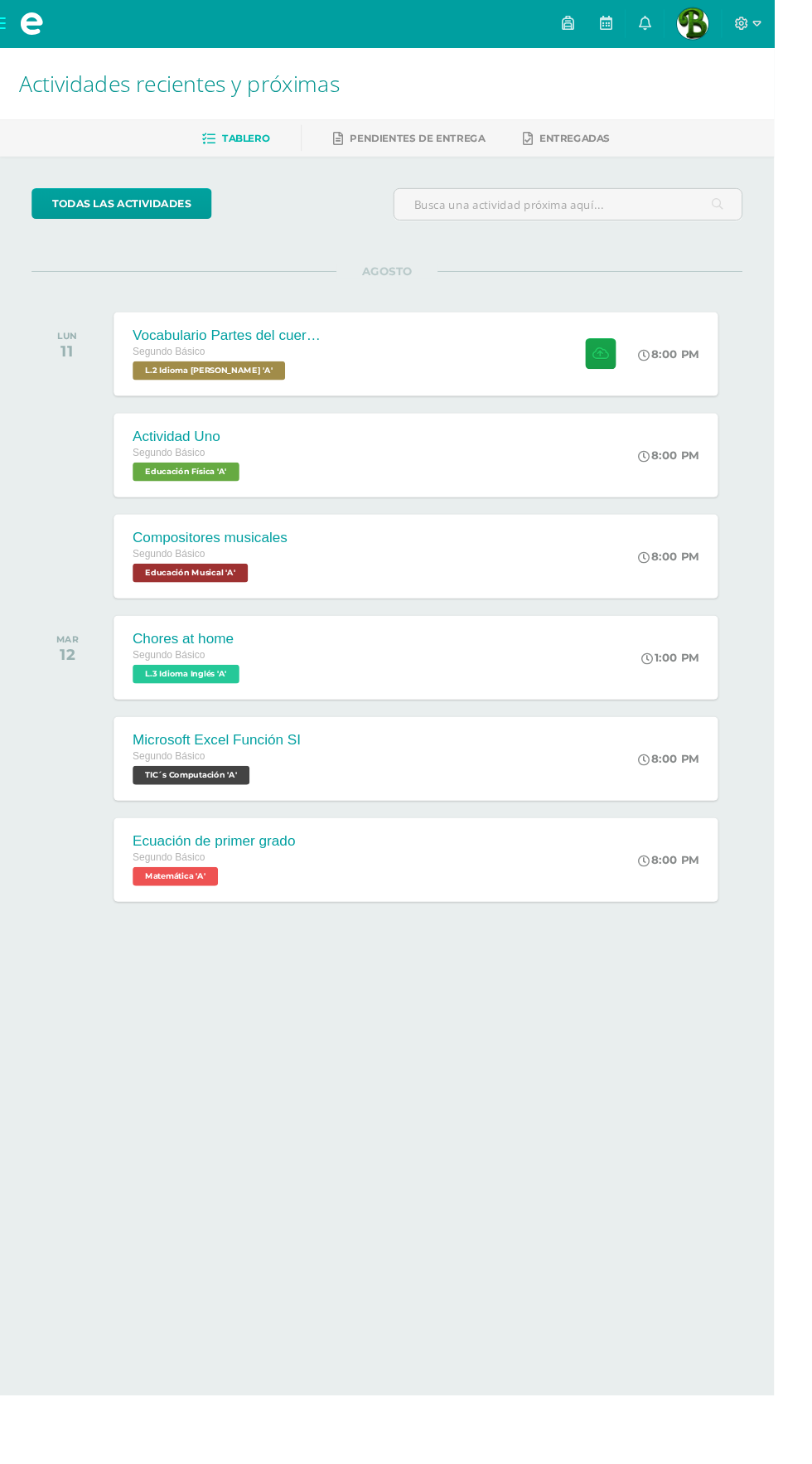
click at [537, 350] on div "Vocabulario Partes del cuerpo Segundo Básico L.2 Idioma Maya Kaqchikel 'A' 8:00…" at bounding box center [436, 371] width 634 height 88
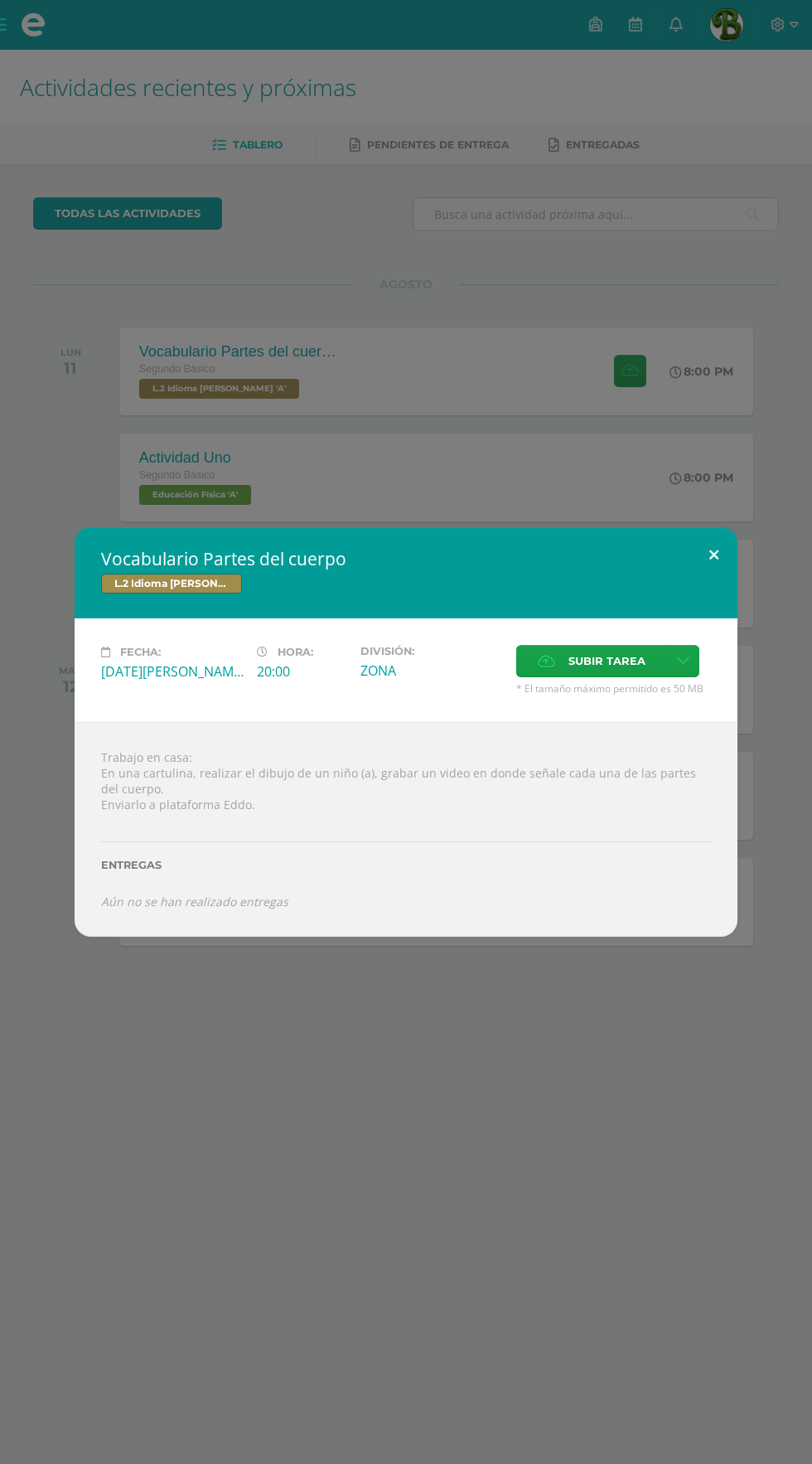
click at [712, 527] on button at bounding box center [713, 555] width 48 height 56
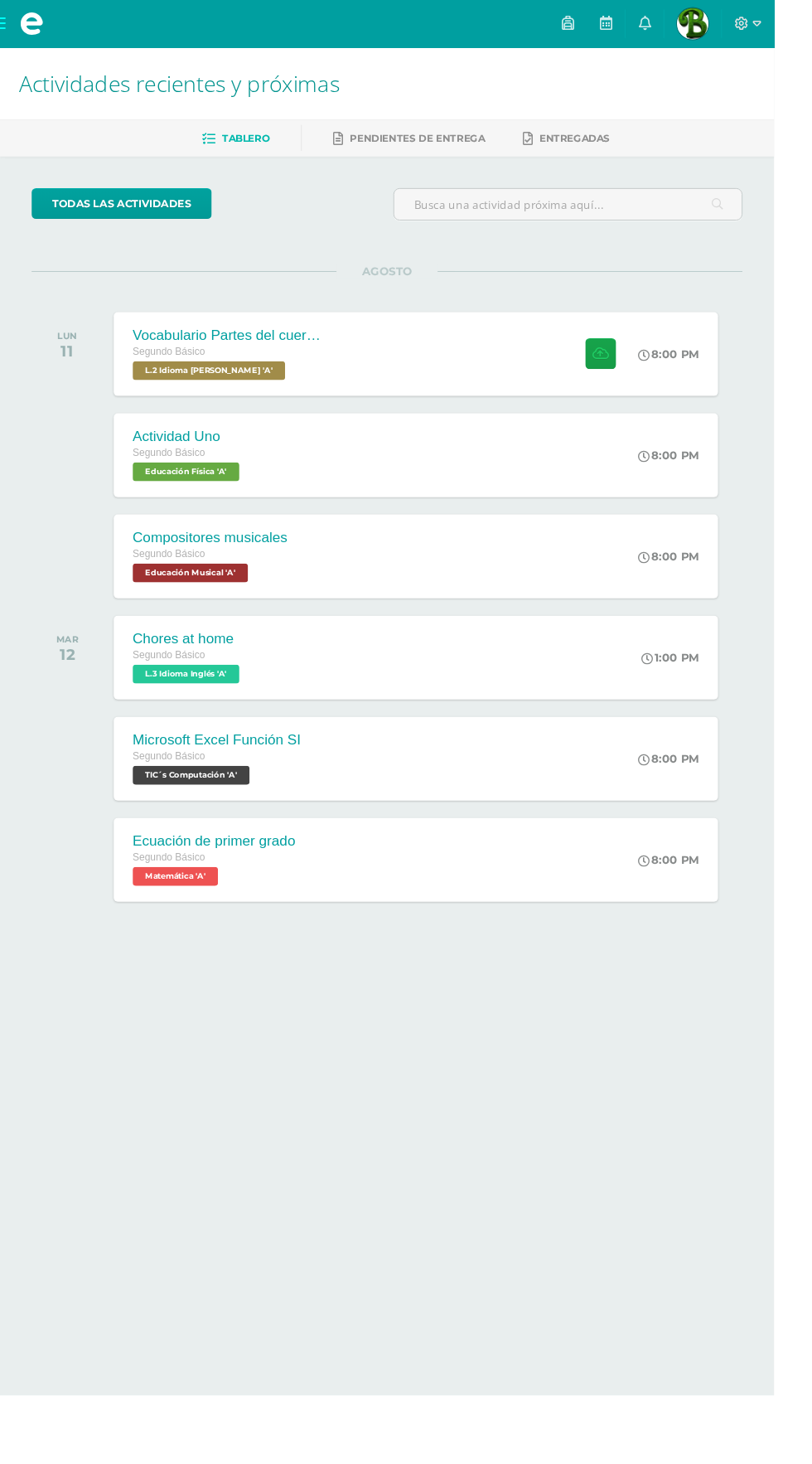
click at [557, 389] on div "Vocabulario Partes del cuerpo Segundo Básico L.2 Idioma Maya Kaqchikel 'A' 8:00…" at bounding box center [436, 371] width 634 height 88
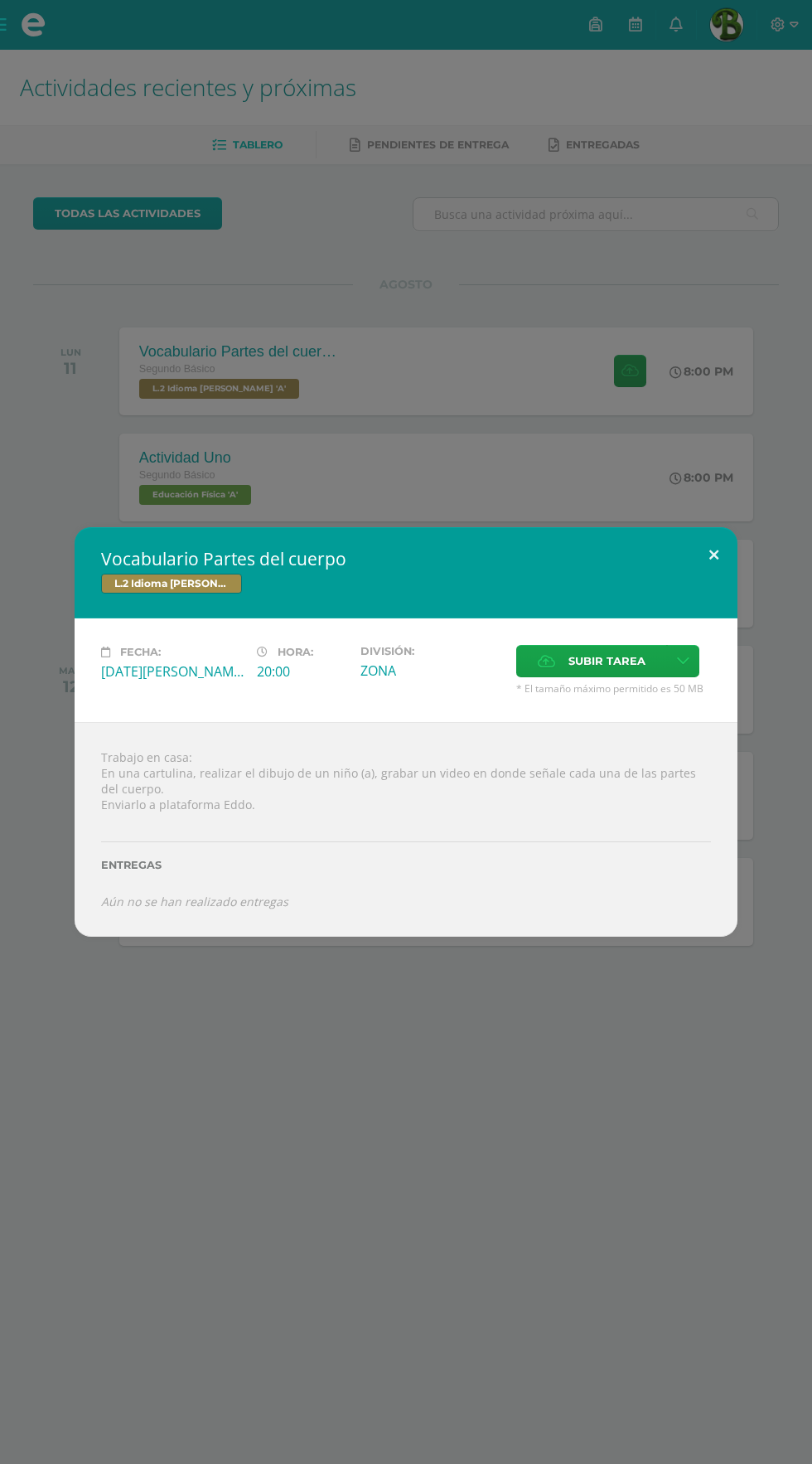
click at [713, 555] on button at bounding box center [713, 555] width 48 height 56
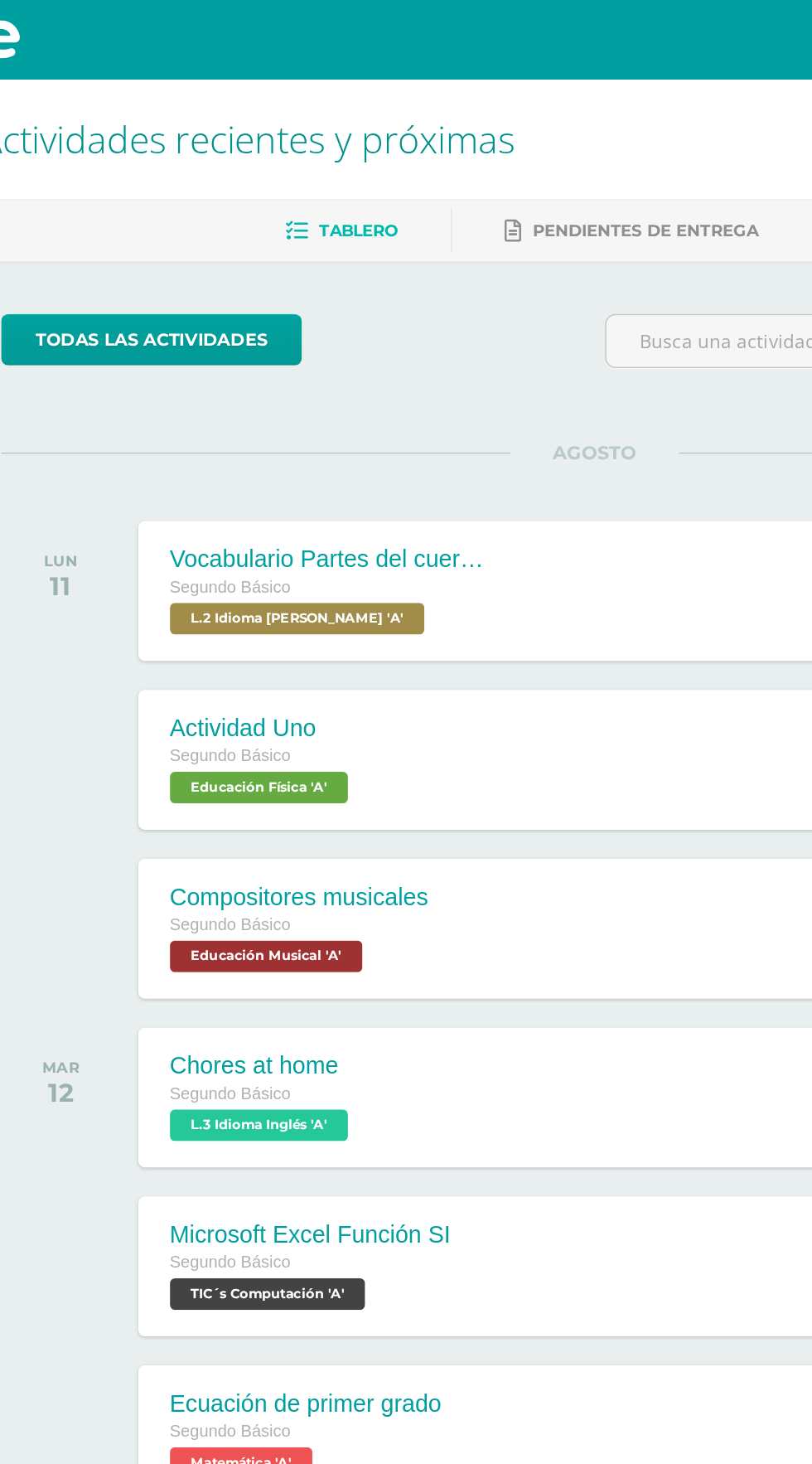
click at [431, 384] on div "Vocabulario Partes del cuerpo Segundo Básico L.2 Idioma Maya Kaqchikel 'A' 8:00…" at bounding box center [436, 371] width 634 height 88
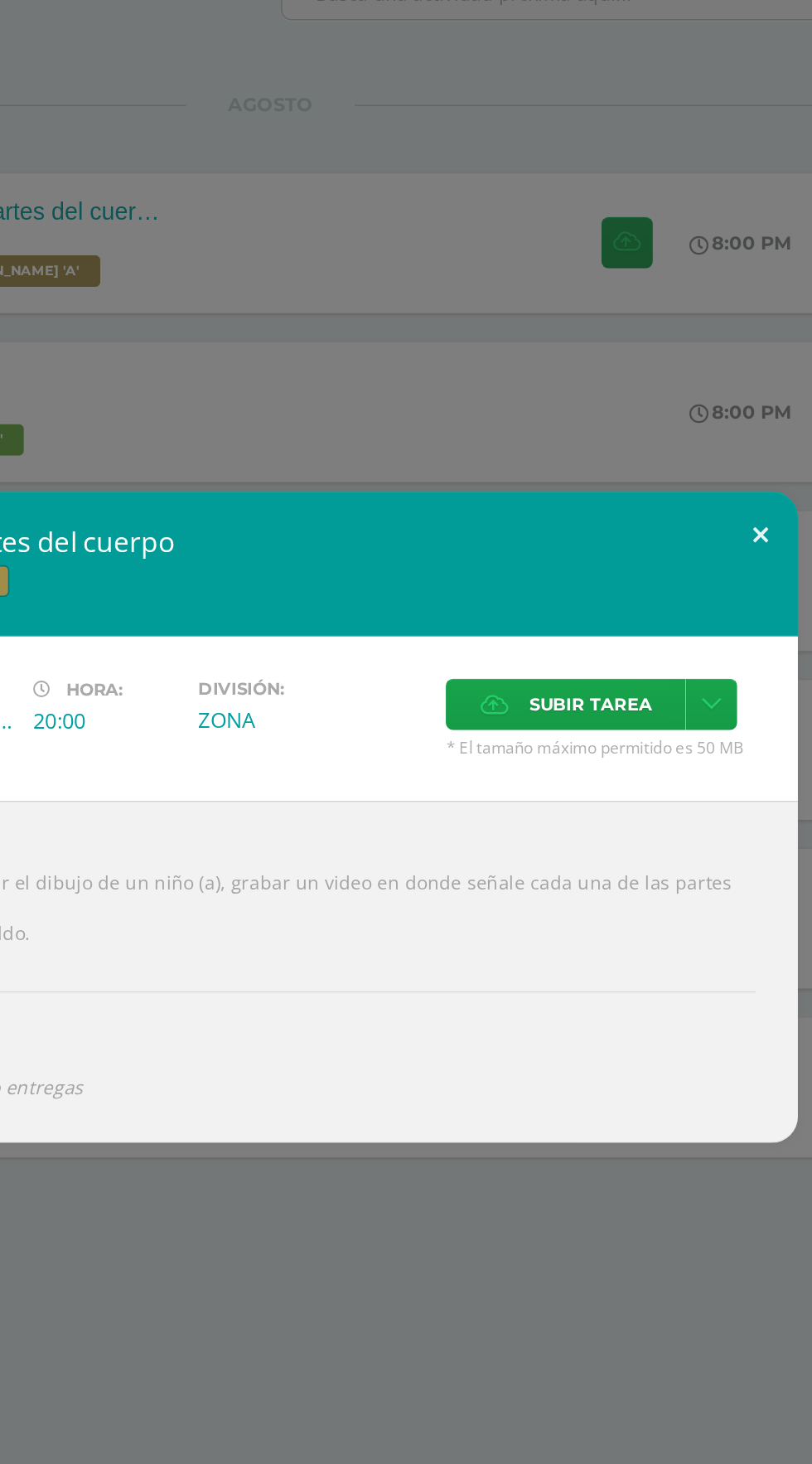
click at [712, 559] on button at bounding box center [713, 555] width 48 height 56
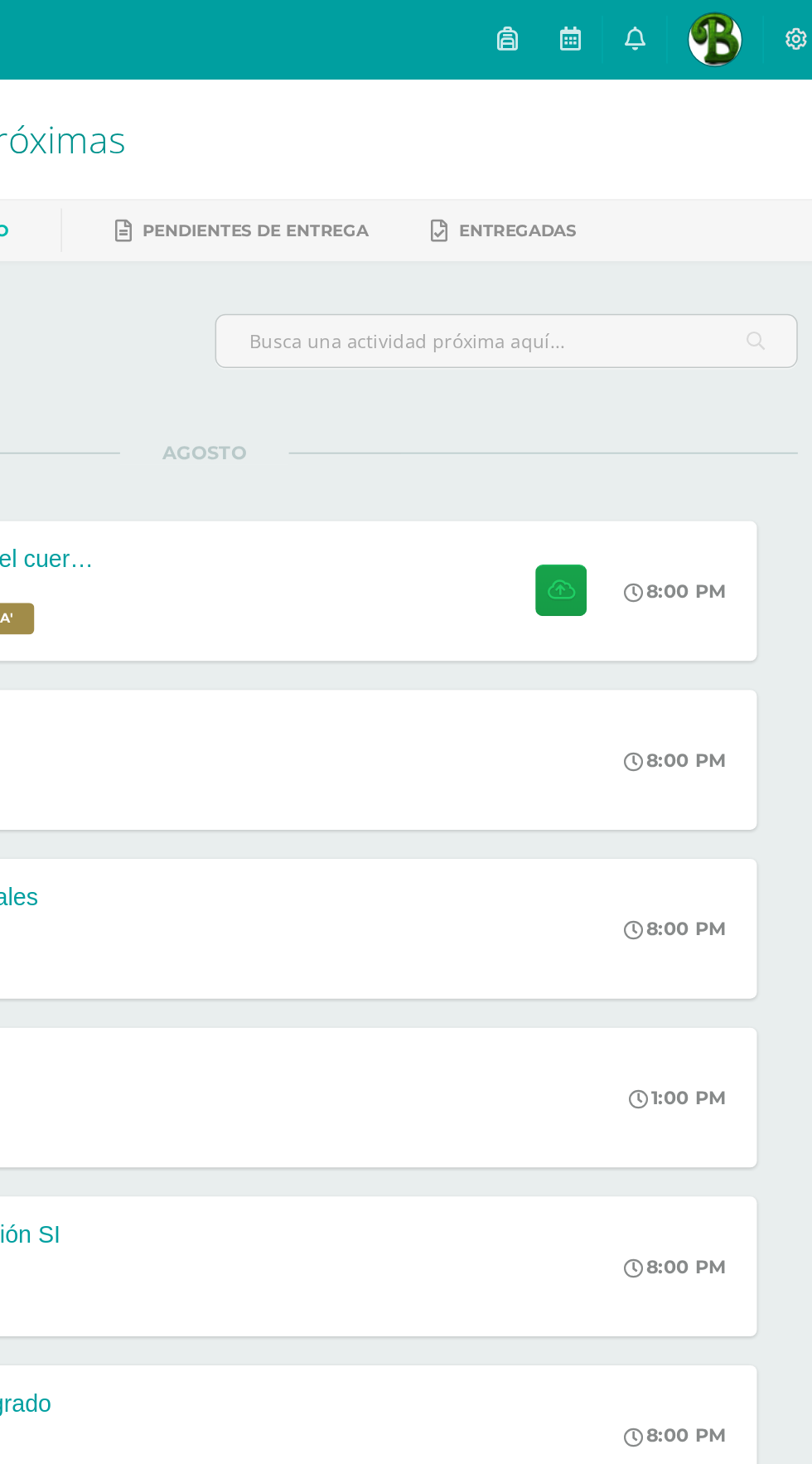
click at [655, 24] on link at bounding box center [635, 24] width 40 height 49
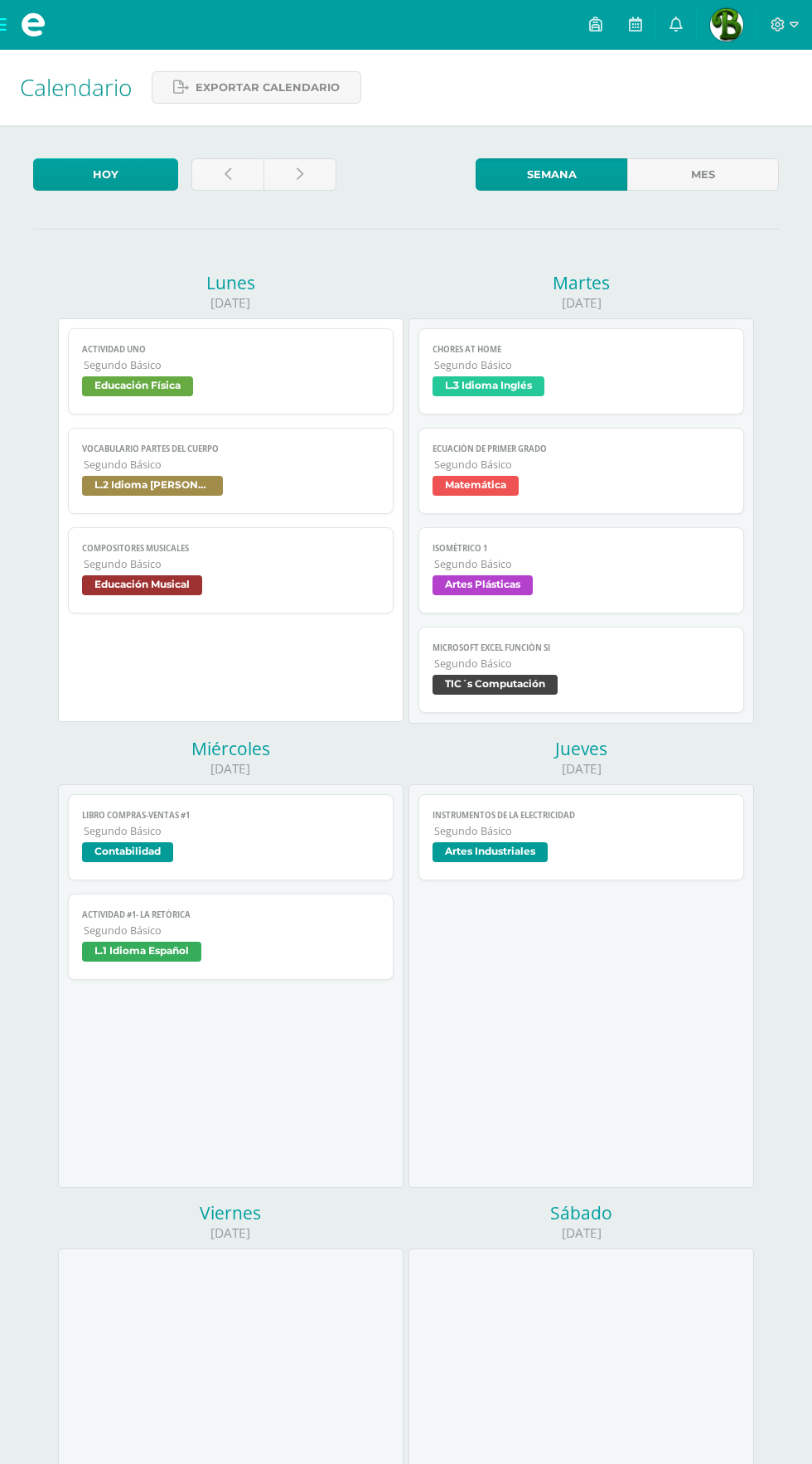
click at [595, 651] on span "Microsoft Excel Función SI" at bounding box center [581, 648] width 296 height 11
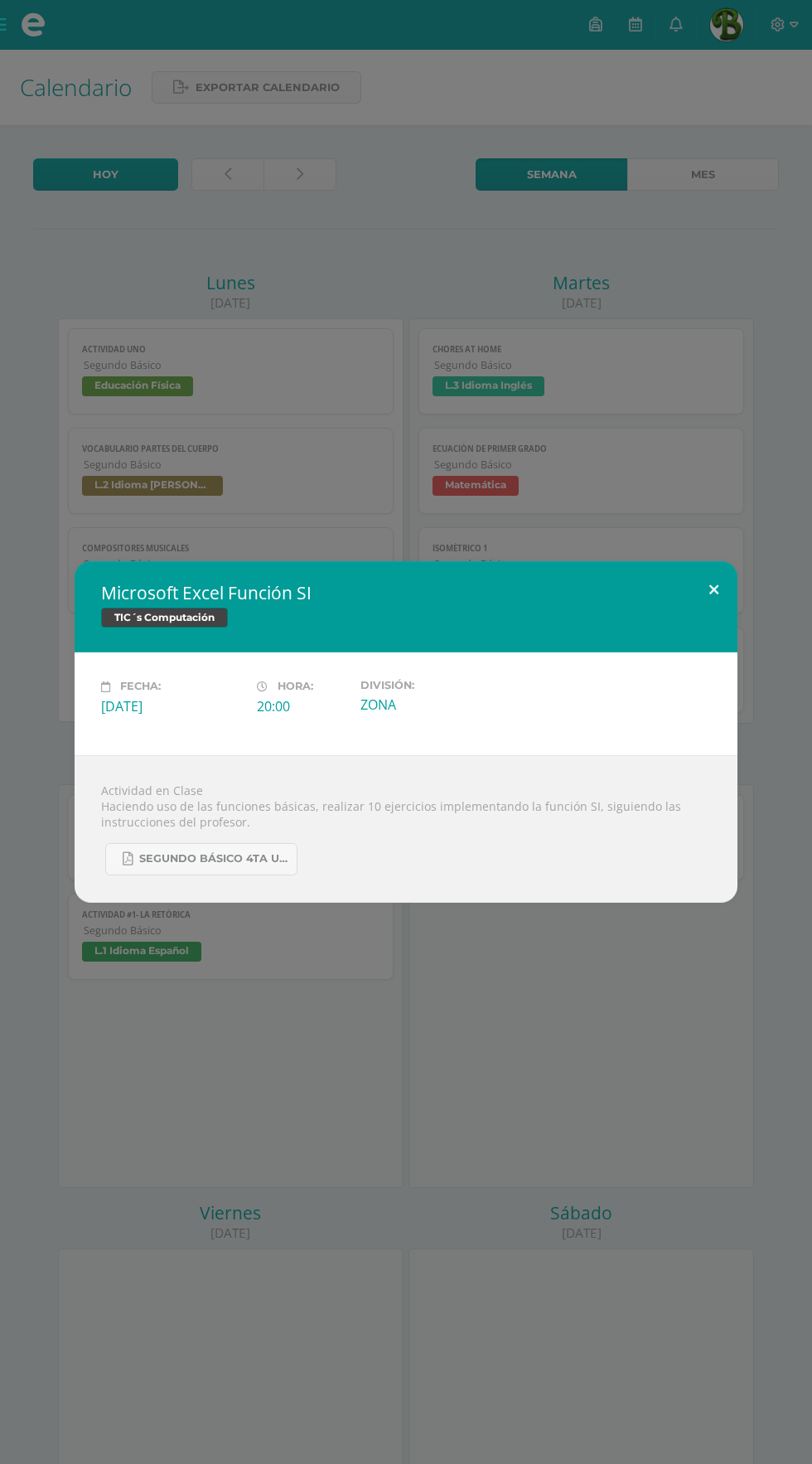
click at [723, 582] on button at bounding box center [713, 589] width 48 height 56
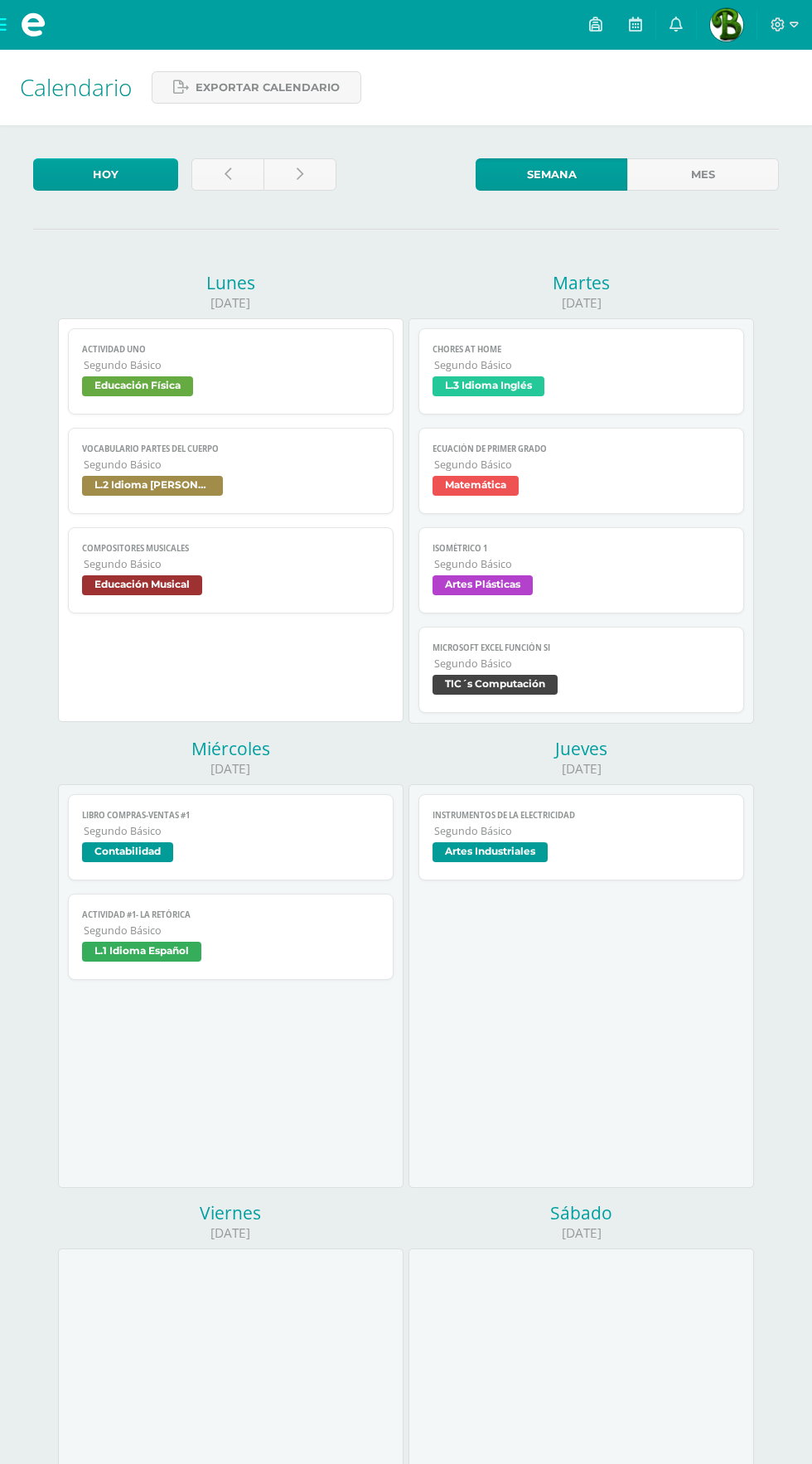
click at [680, 363] on span "Segundo Básico" at bounding box center [582, 365] width 295 height 14
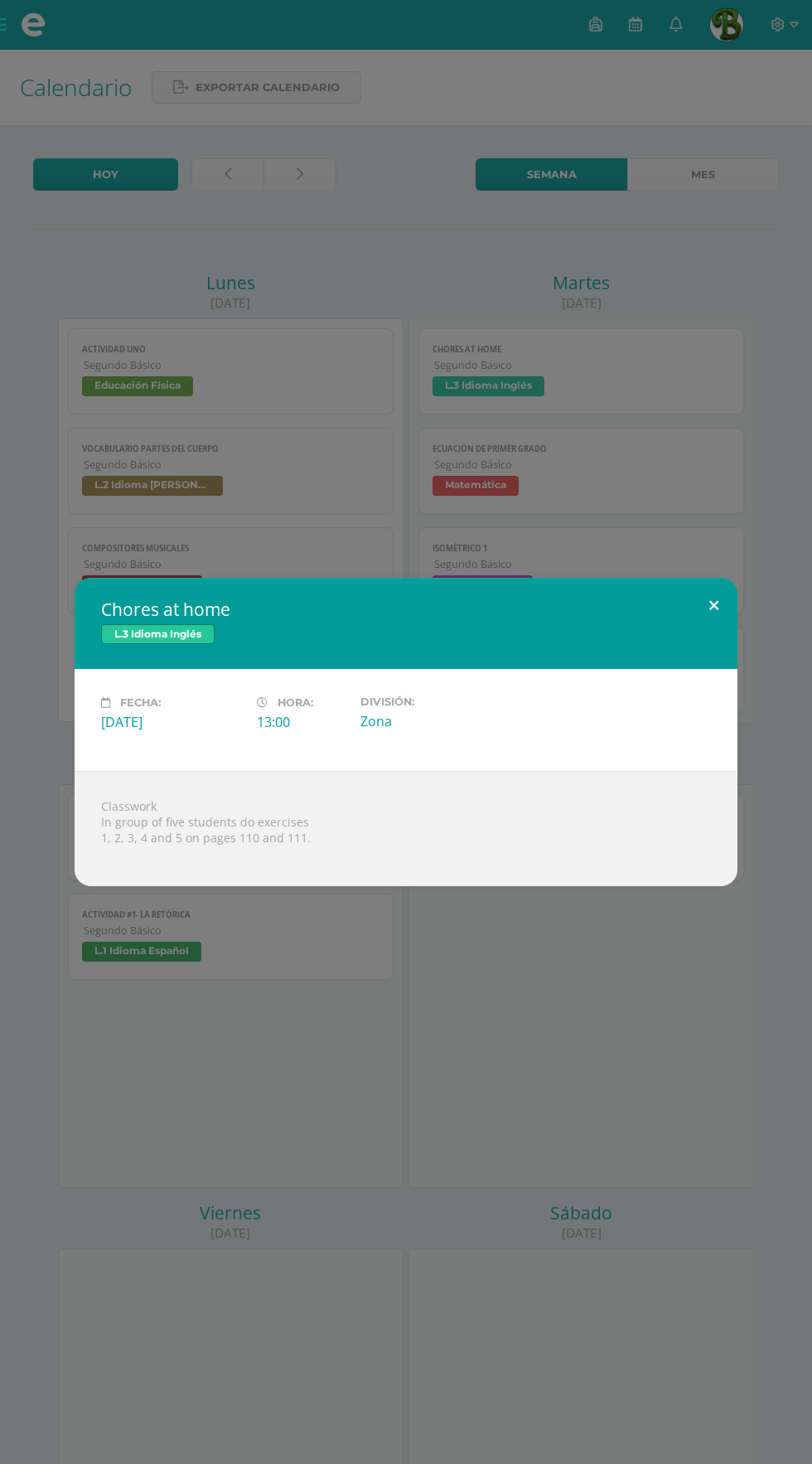
click at [713, 601] on button at bounding box center [713, 606] width 48 height 56
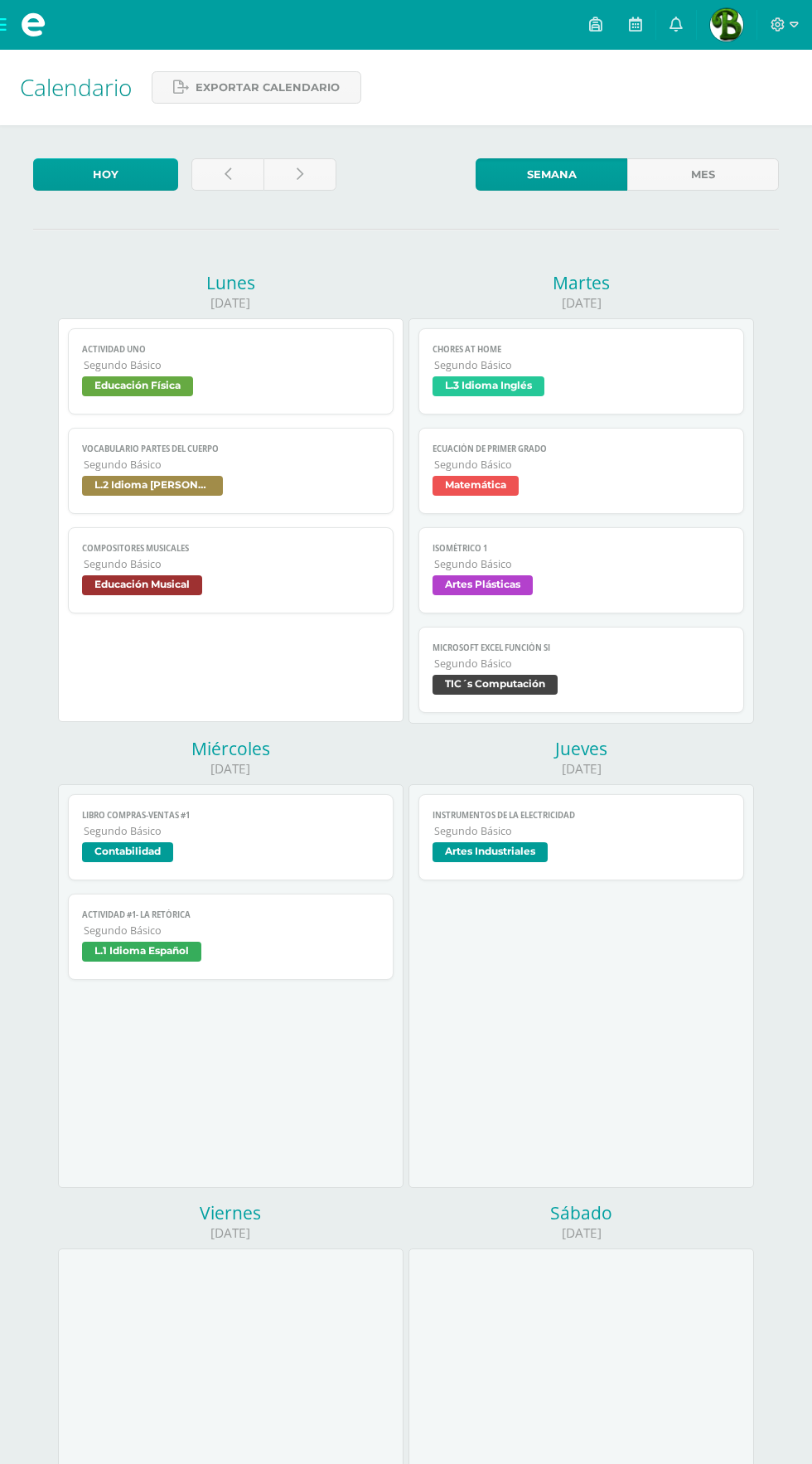
click at [563, 857] on span "Artes Industriales" at bounding box center [581, 854] width 296 height 24
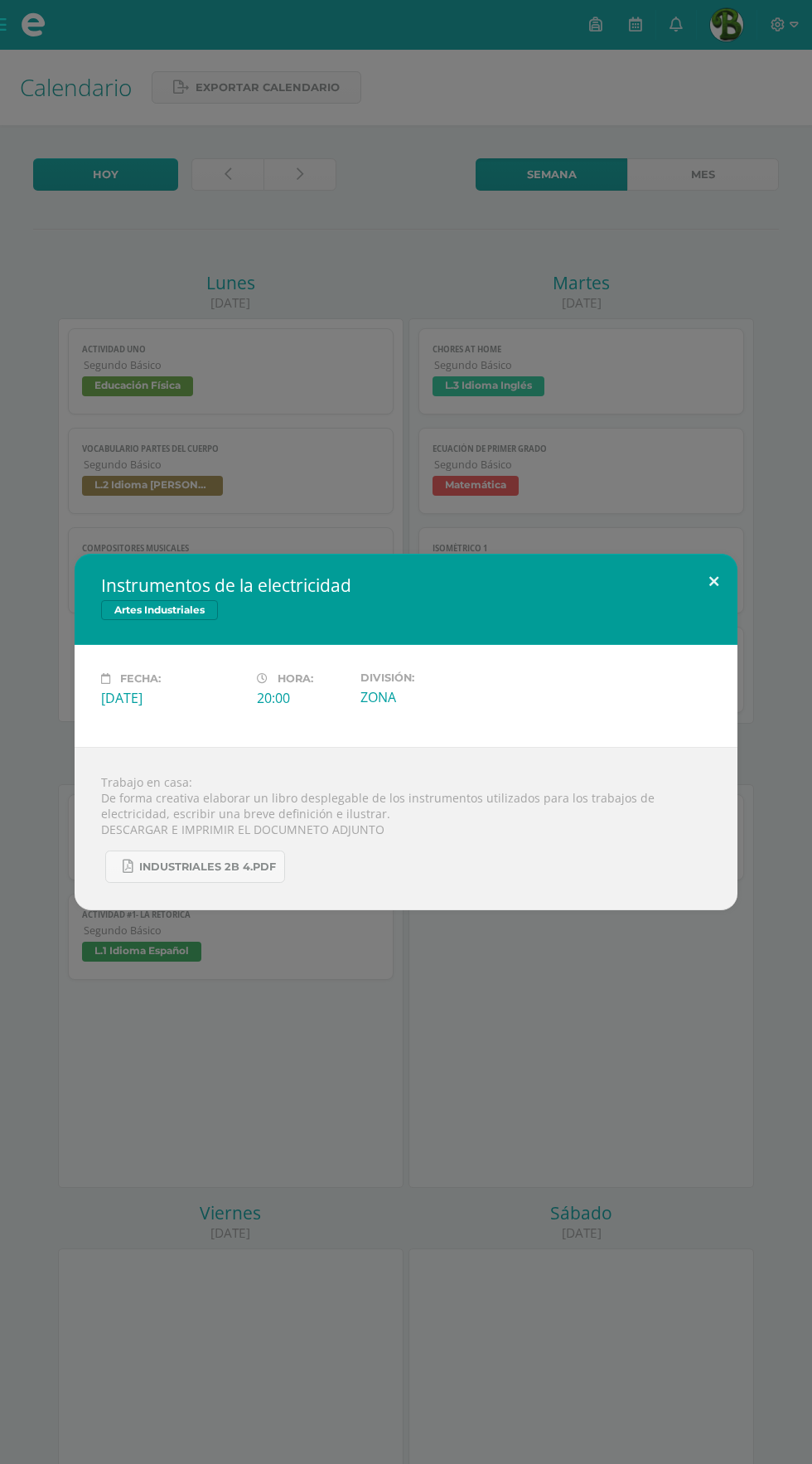
click at [710, 582] on button at bounding box center [713, 582] width 48 height 56
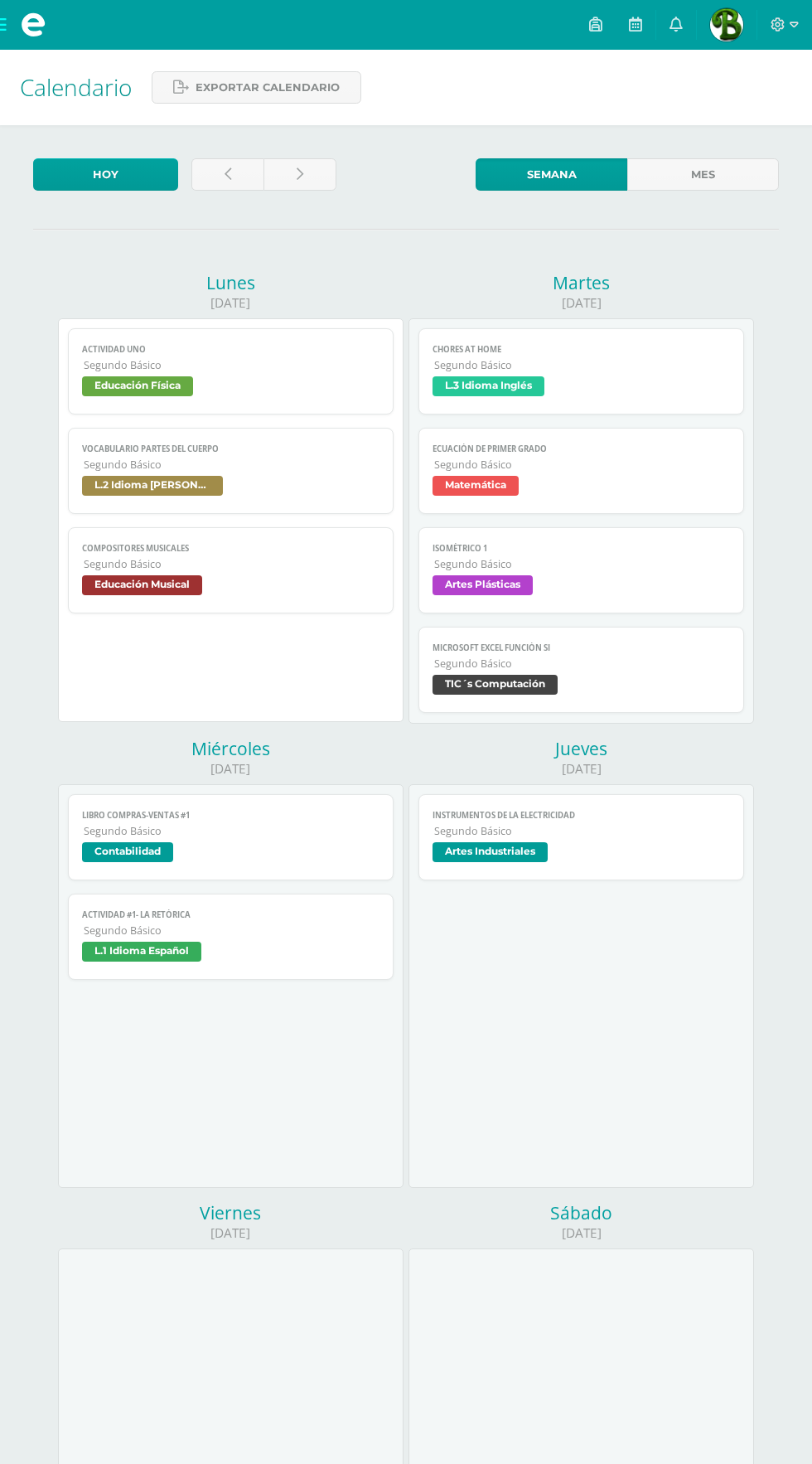
click at [305, 935] on span "Segundo Básico" at bounding box center [231, 930] width 295 height 14
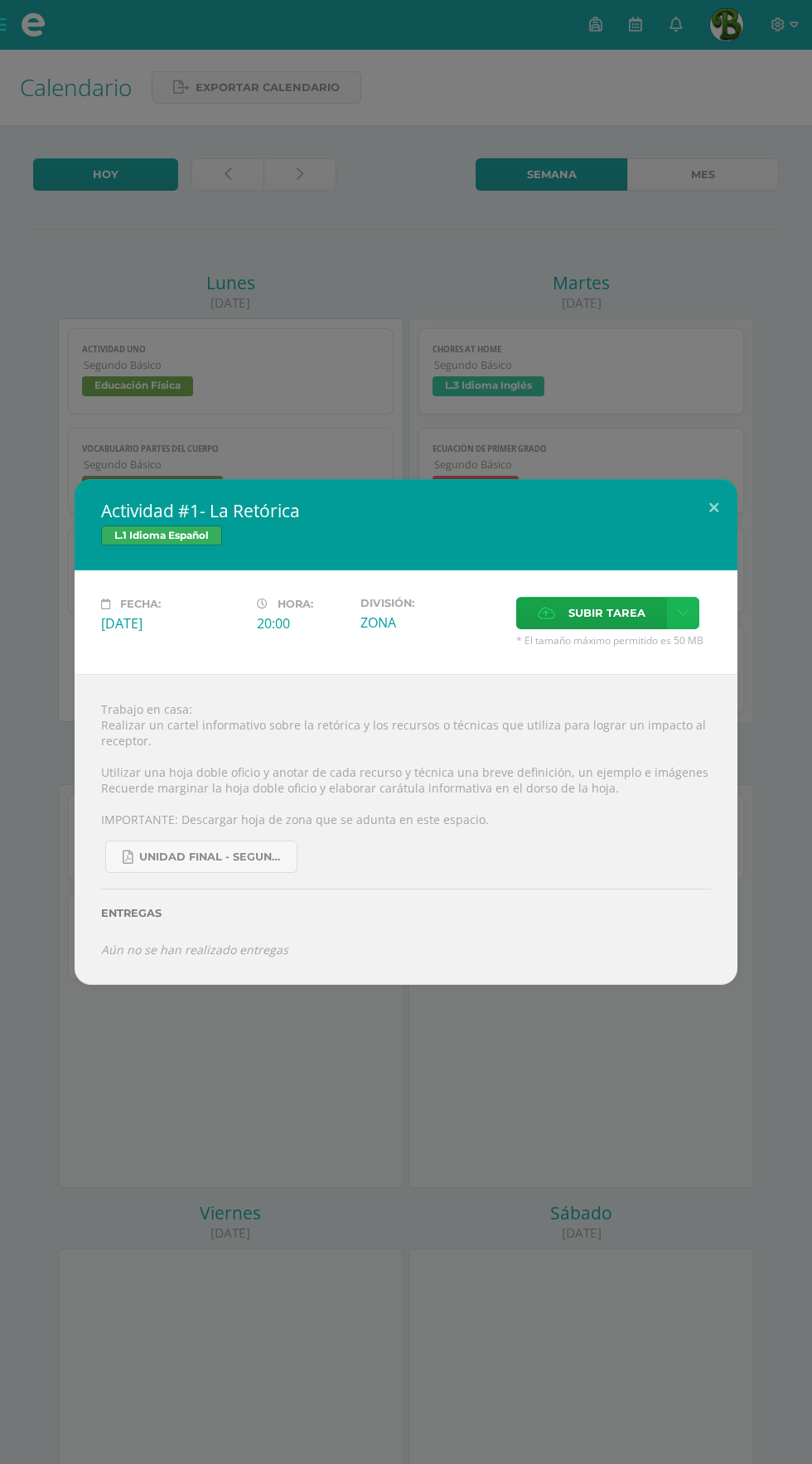
click at [682, 614] on icon at bounding box center [682, 613] width 12 height 14
click at [728, 484] on button at bounding box center [713, 507] width 48 height 56
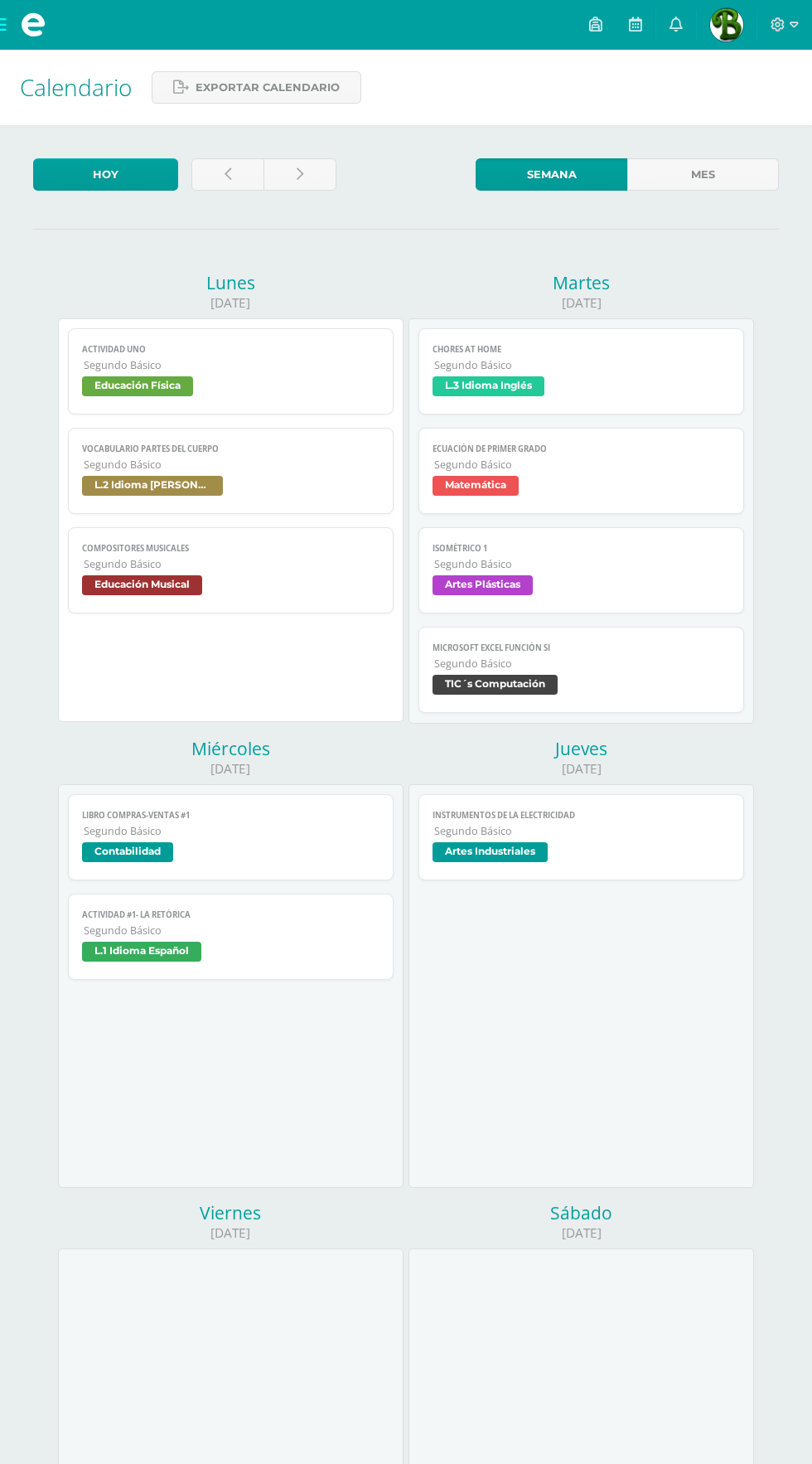
click at [242, 946] on span "L.1 Idioma Español" at bounding box center [230, 954] width 296 height 24
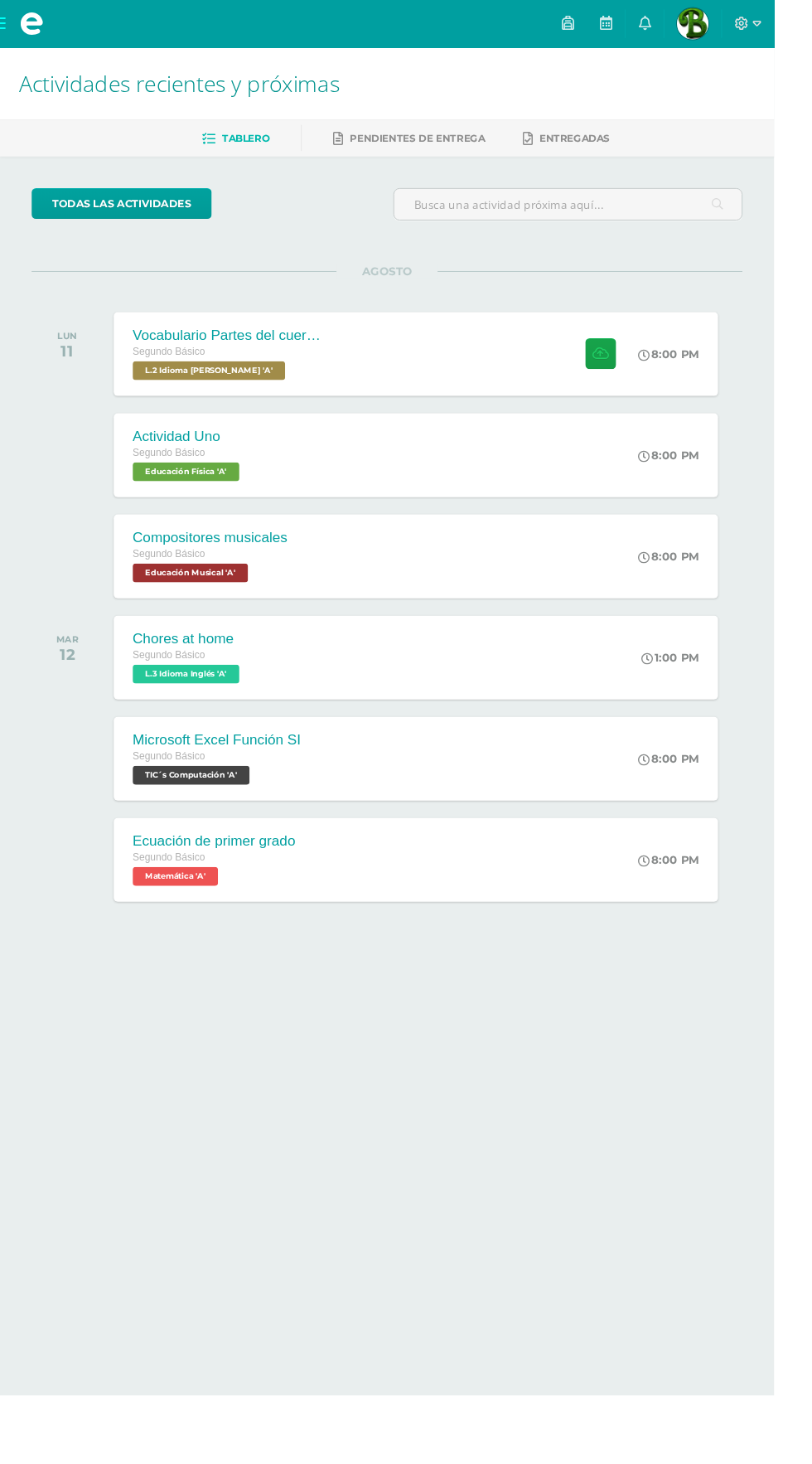
click at [452, 362] on div "Vocabulario Partes del cuerpo Segundo Básico L.2 Idioma [PERSON_NAME] 'A' 8:00 …" at bounding box center [436, 371] width 634 height 88
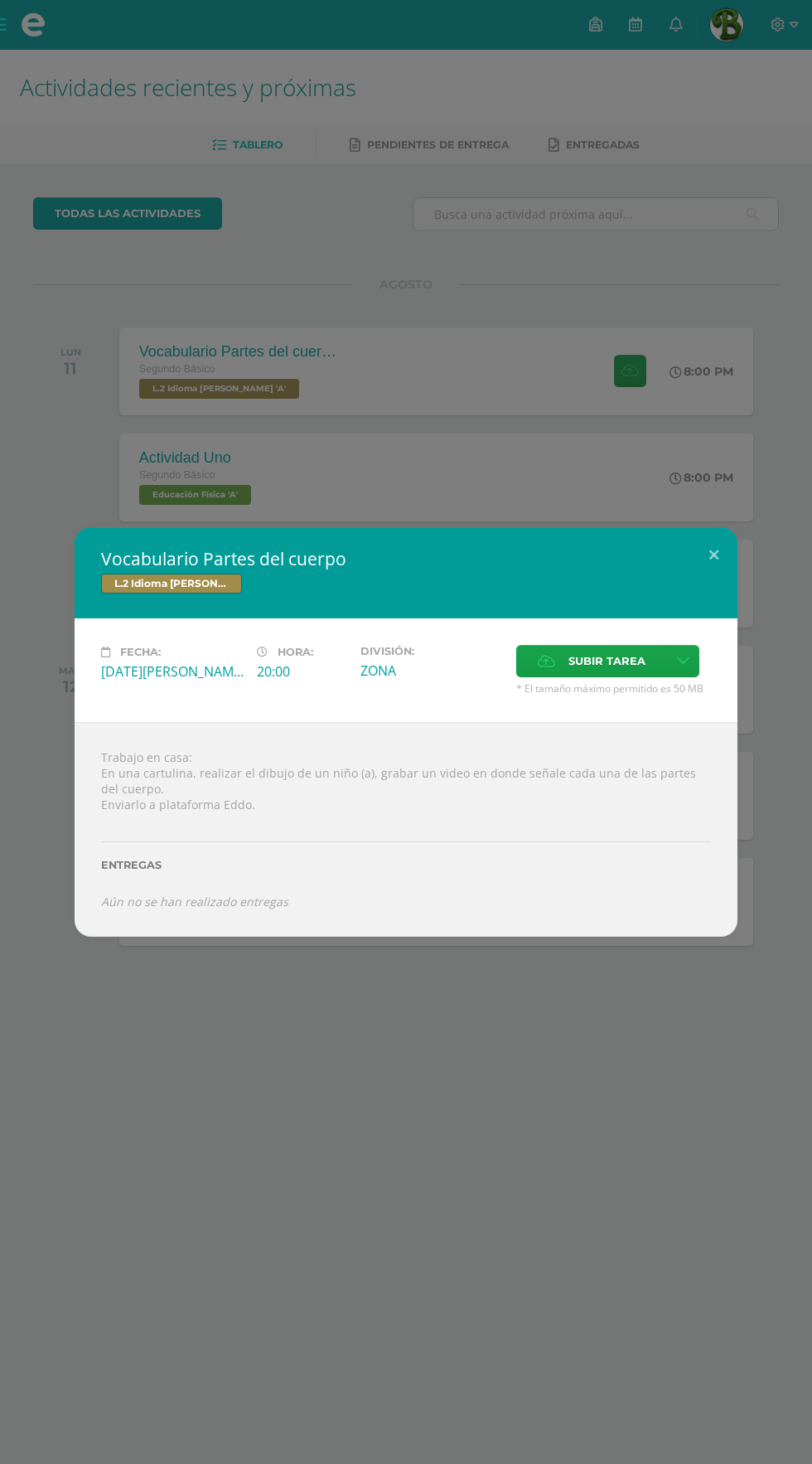
click at [553, 653] on label "Subir tarea" at bounding box center [592, 661] width 151 height 33
click at [0, 0] on input "Subir tarea" at bounding box center [0, 0] width 0 height 0
click at [612, 661] on span "Subir tarea" at bounding box center [607, 660] width 77 height 31
click at [0, 0] on input "Subir tarea" at bounding box center [0, 0] width 0 height 0
click at [579, 660] on span "Subir tarea" at bounding box center [607, 660] width 77 height 31
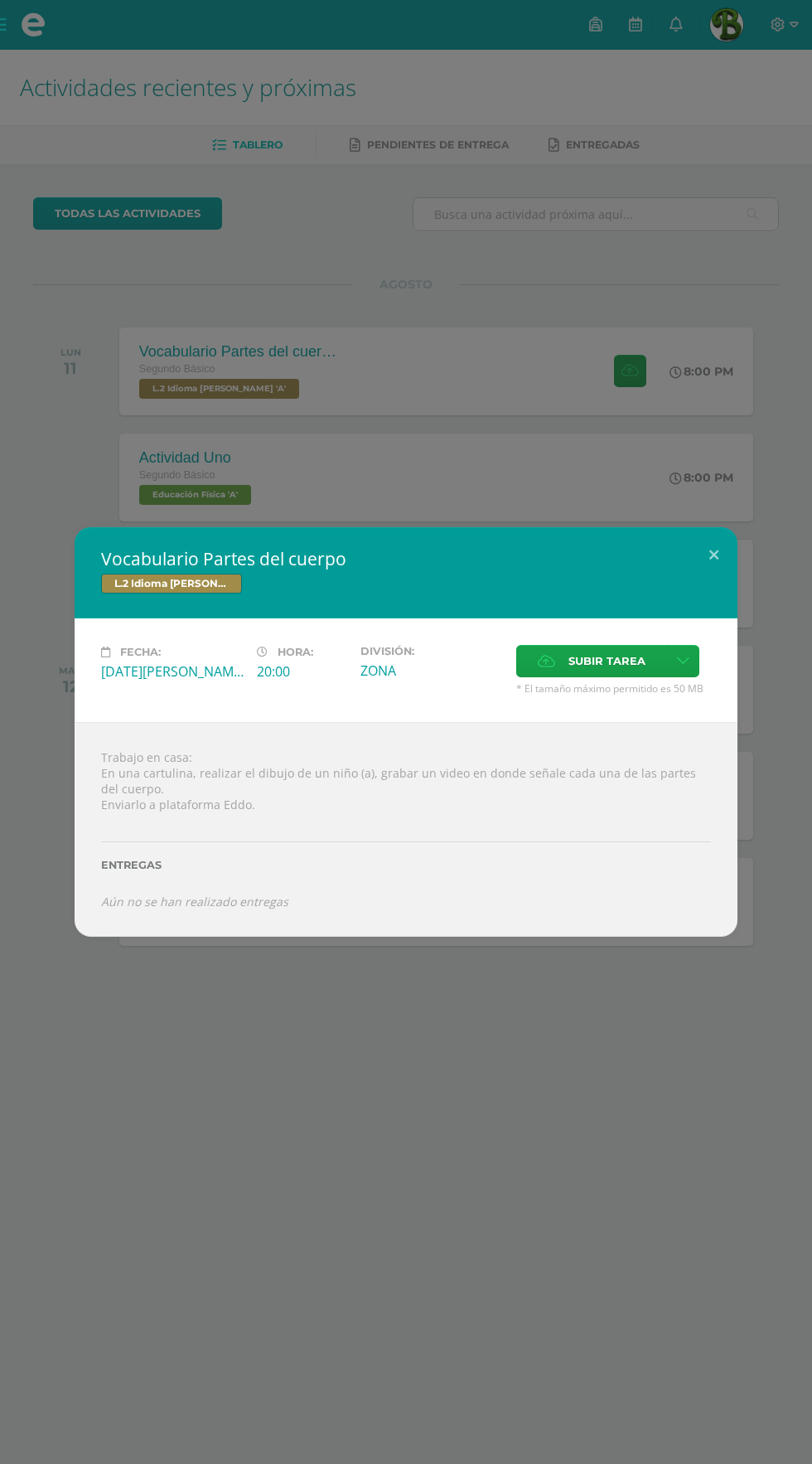
click at [0, 0] on input "Subir tarea" at bounding box center [0, 0] width 0 height 0
click at [613, 653] on span "Subir tarea" at bounding box center [607, 660] width 77 height 31
click at [0, 0] on input "Subir tarea" at bounding box center [0, 0] width 0 height 0
click at [600, 666] on span "Subir tarea" at bounding box center [607, 660] width 77 height 31
click at [0, 0] on input "Subir tarea" at bounding box center [0, 0] width 0 height 0
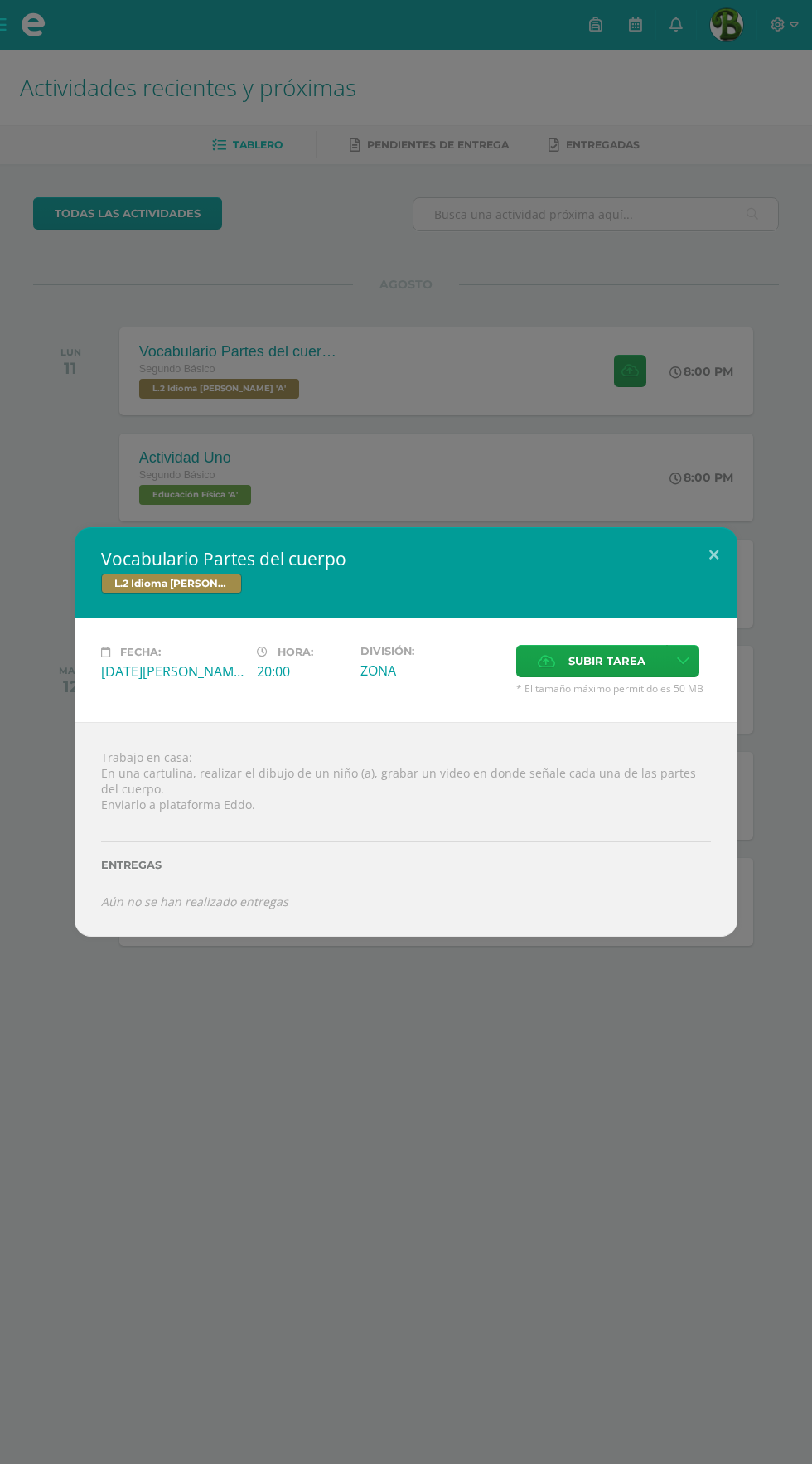
click at [607, 664] on span "Subir tarea" at bounding box center [607, 660] width 77 height 31
click at [0, 0] on input "Subir tarea" at bounding box center [0, 0] width 0 height 0
click at [570, 664] on span "Subir tarea" at bounding box center [607, 660] width 77 height 31
click at [0, 0] on input "Subir tarea" at bounding box center [0, 0] width 0 height 0
